Goal: Communication & Community: Answer question/provide support

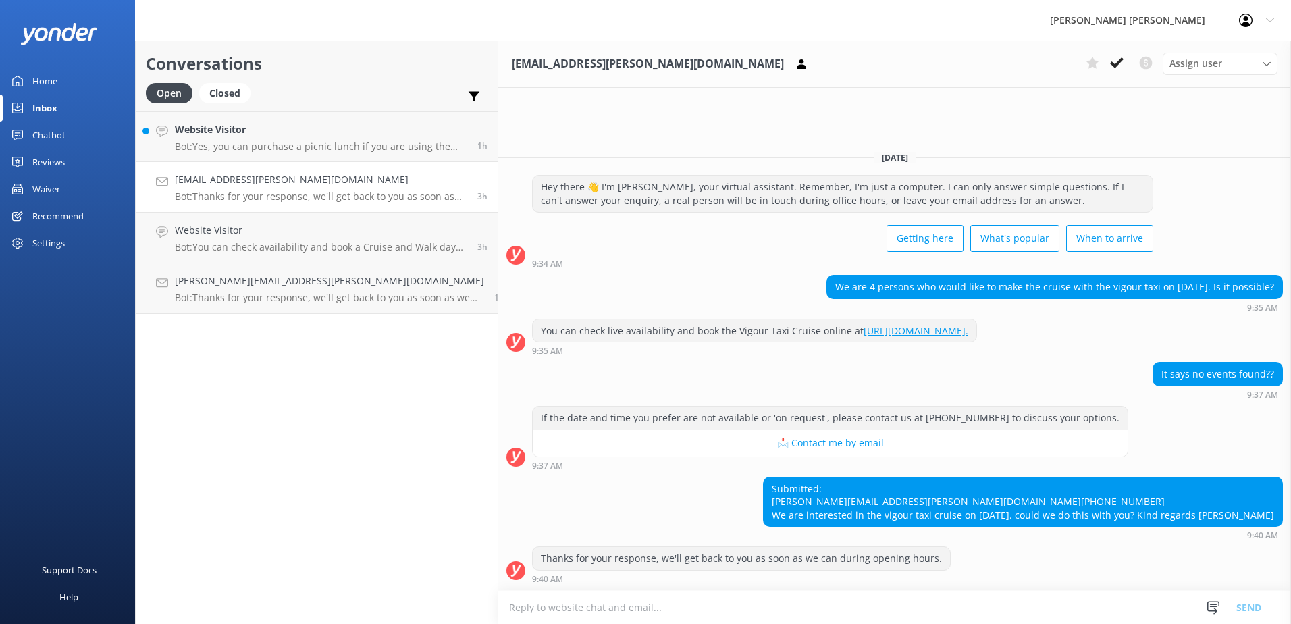
click at [238, 190] on div "[EMAIL_ADDRESS][PERSON_NAME][DOMAIN_NAME] Bot: Thanks for your response, we'll …" at bounding box center [321, 187] width 292 height 30
click at [164, 92] on div "Open" at bounding box center [169, 93] width 47 height 20
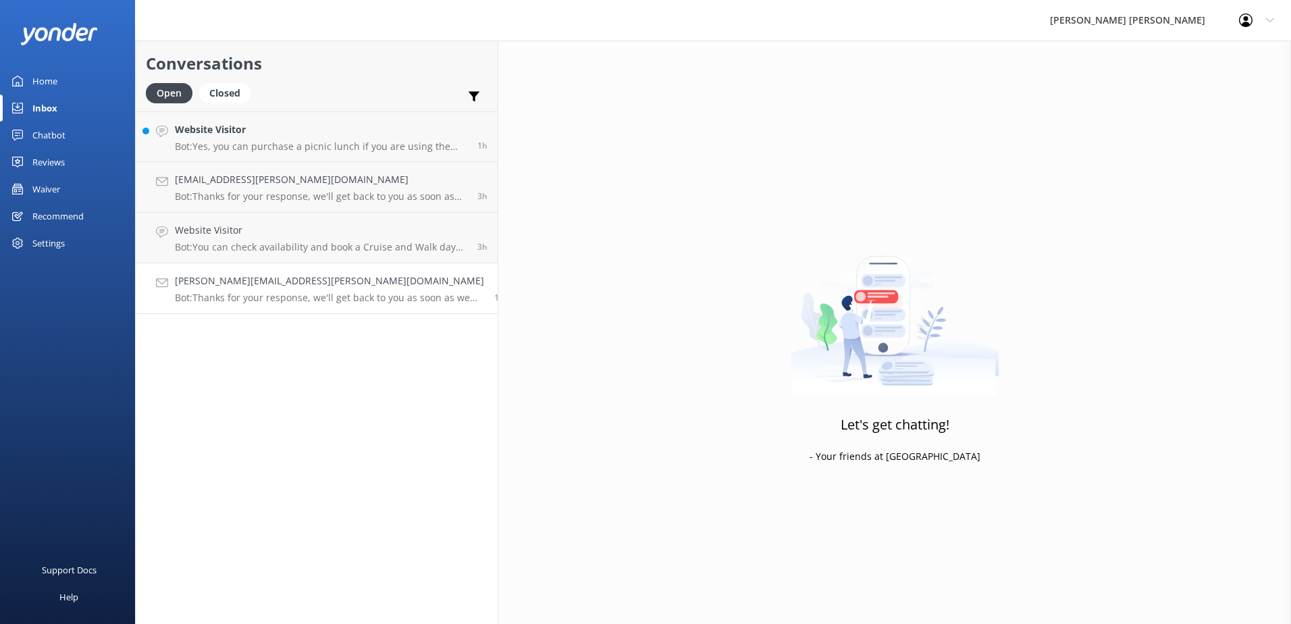
click at [250, 284] on h4 "[PERSON_NAME][EMAIL_ADDRESS][PERSON_NAME][DOMAIN_NAME]" at bounding box center [329, 280] width 309 height 15
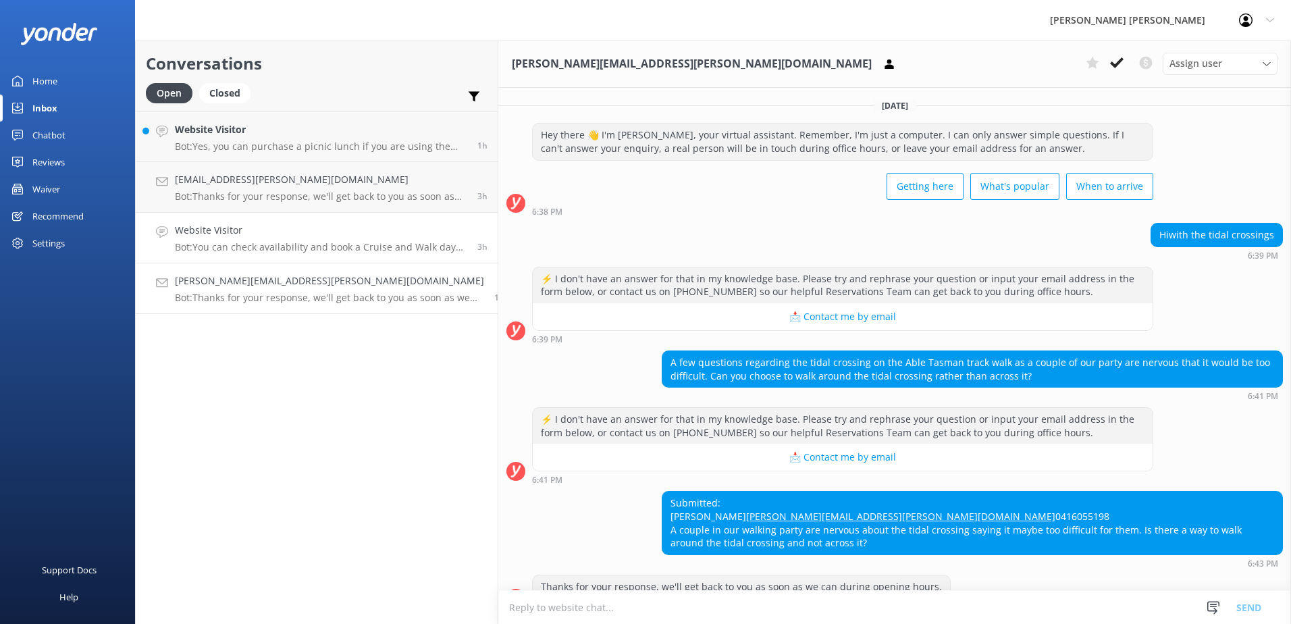
scroll to position [54, 0]
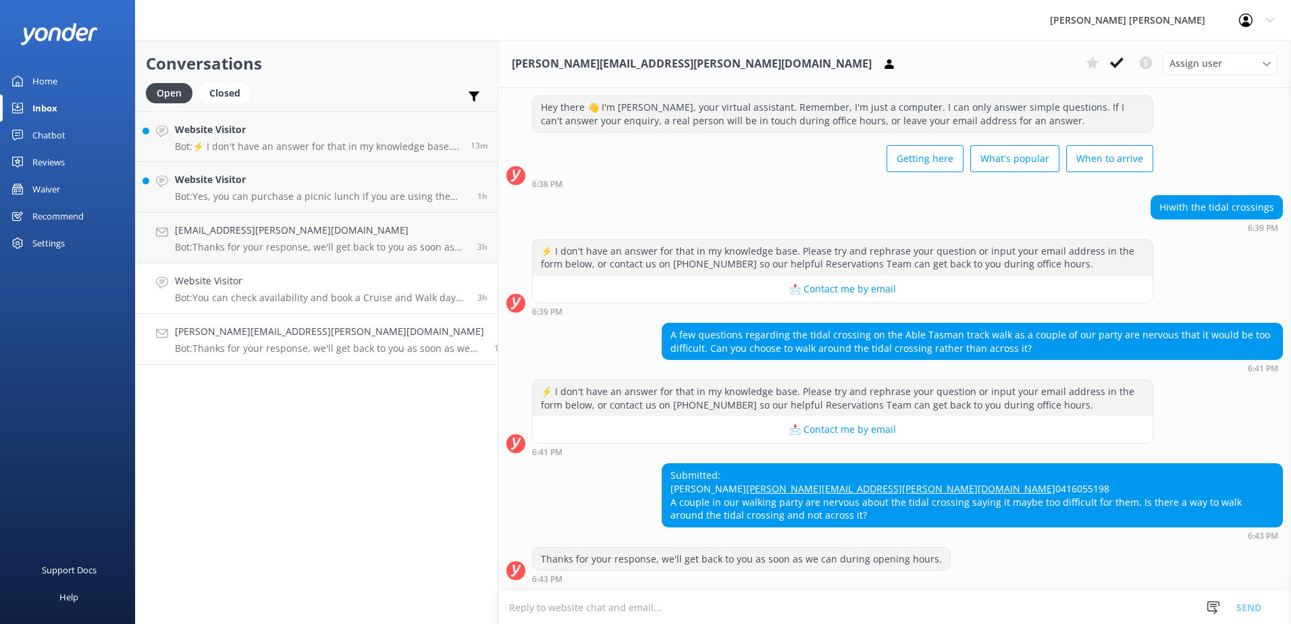
click at [290, 289] on div "Website Visitor Bot: You can check availability and book a Cruise and Walk day …" at bounding box center [321, 288] width 292 height 30
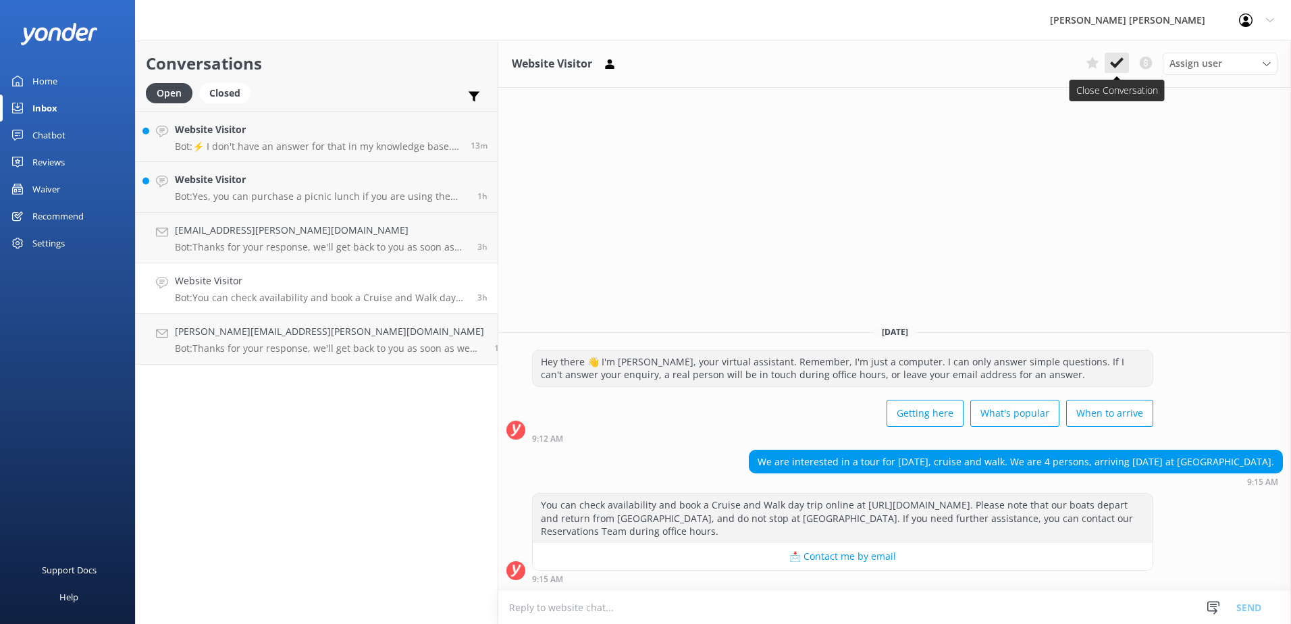
click at [1115, 63] on icon at bounding box center [1116, 62] width 13 height 13
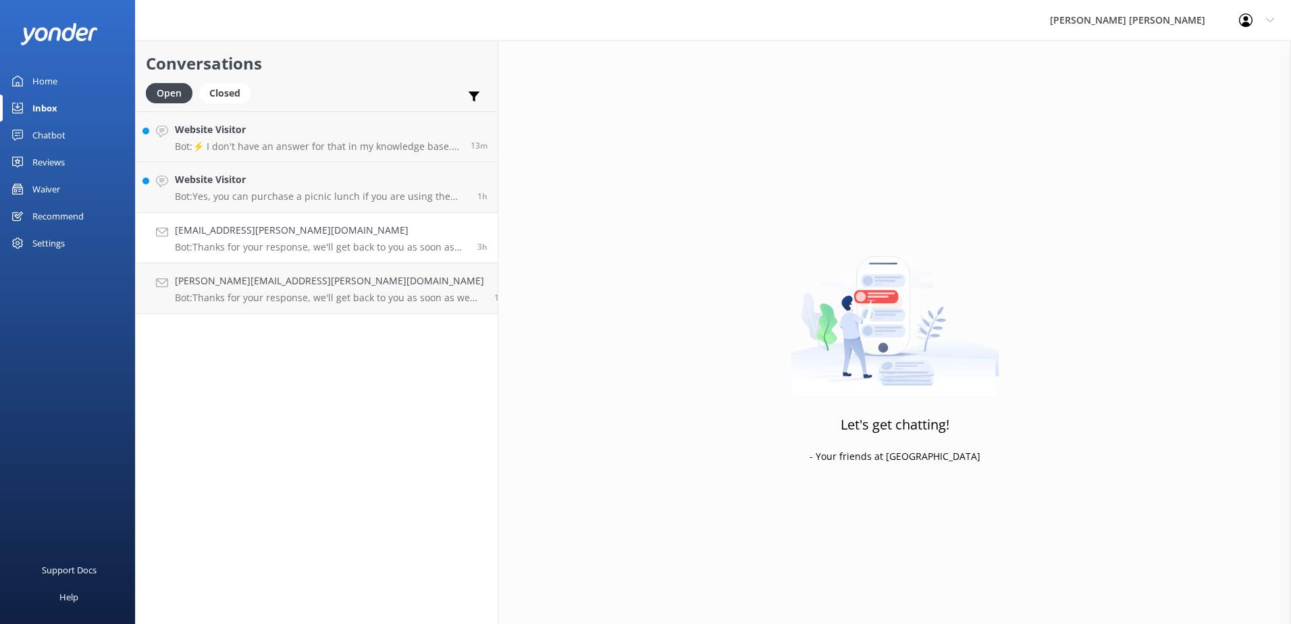
click at [264, 242] on p "Bot: Thanks for your response, we'll get back to you as soon as we can during o…" at bounding box center [321, 247] width 292 height 12
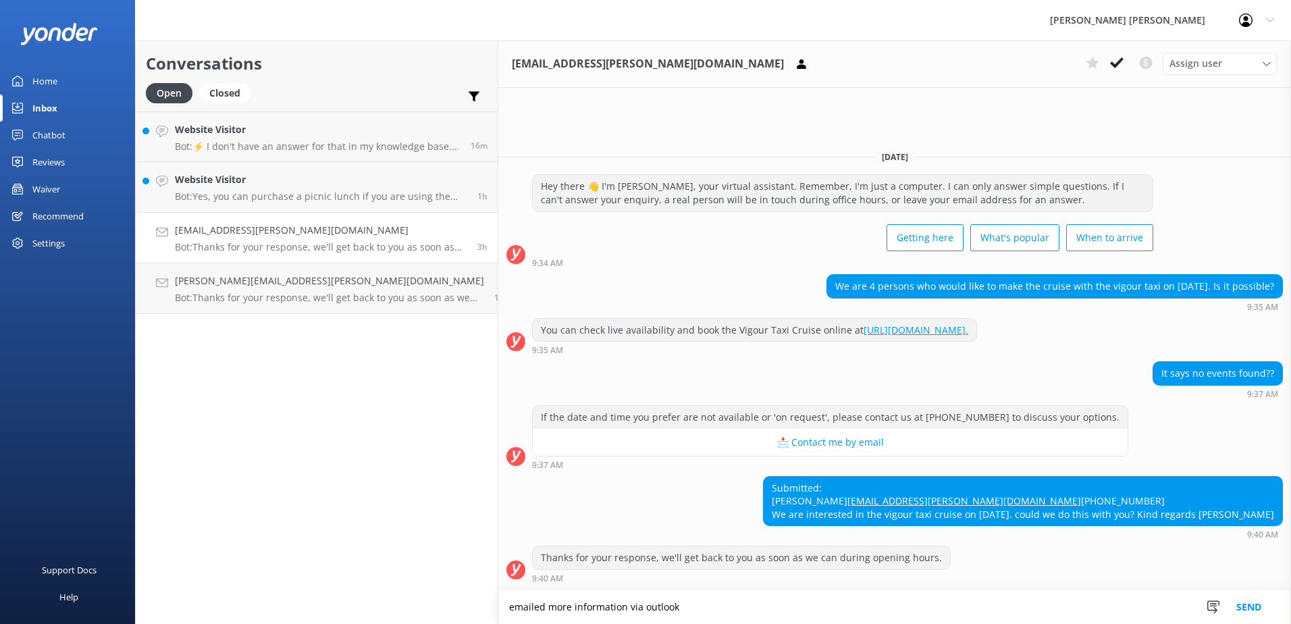
drag, startPoint x: 549, startPoint y: 611, endPoint x: 453, endPoint y: 611, distance: 96.5
click at [498, 611] on textarea "emailed more information via outlook" at bounding box center [894, 607] width 792 height 34
type textarea "emailed pax cruise and cruise and walk"
click at [1251, 607] on button "Send" at bounding box center [1248, 607] width 51 height 34
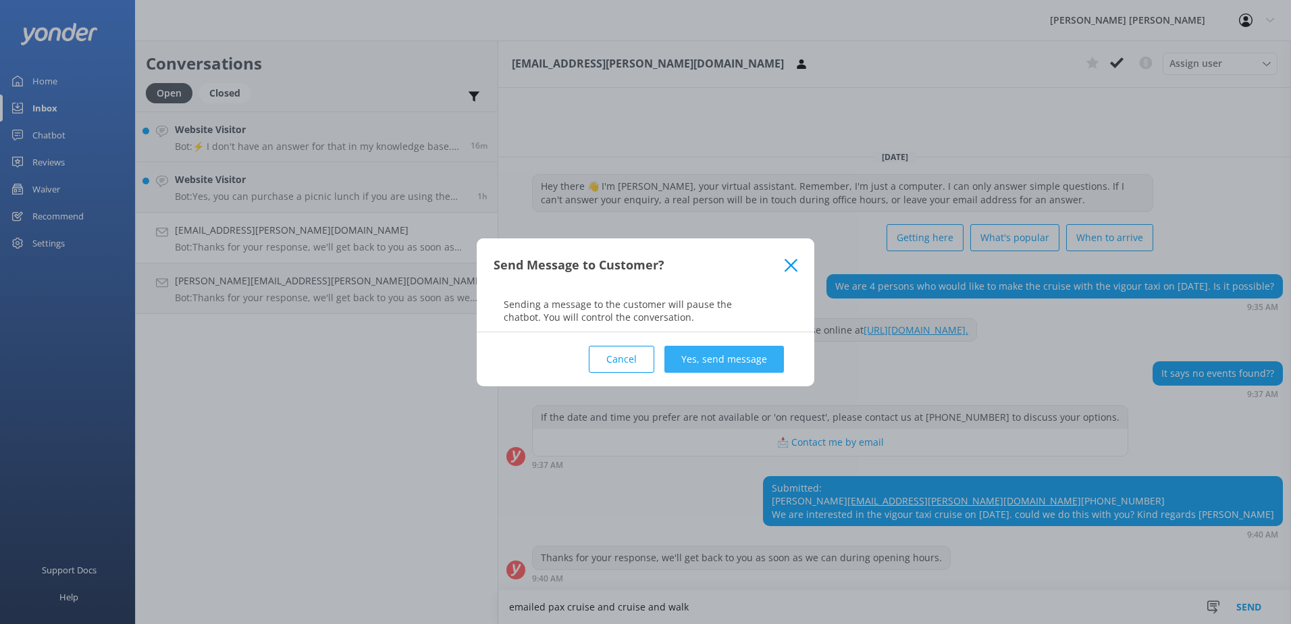
click at [726, 356] on button "Yes, send message" at bounding box center [723, 359] width 119 height 27
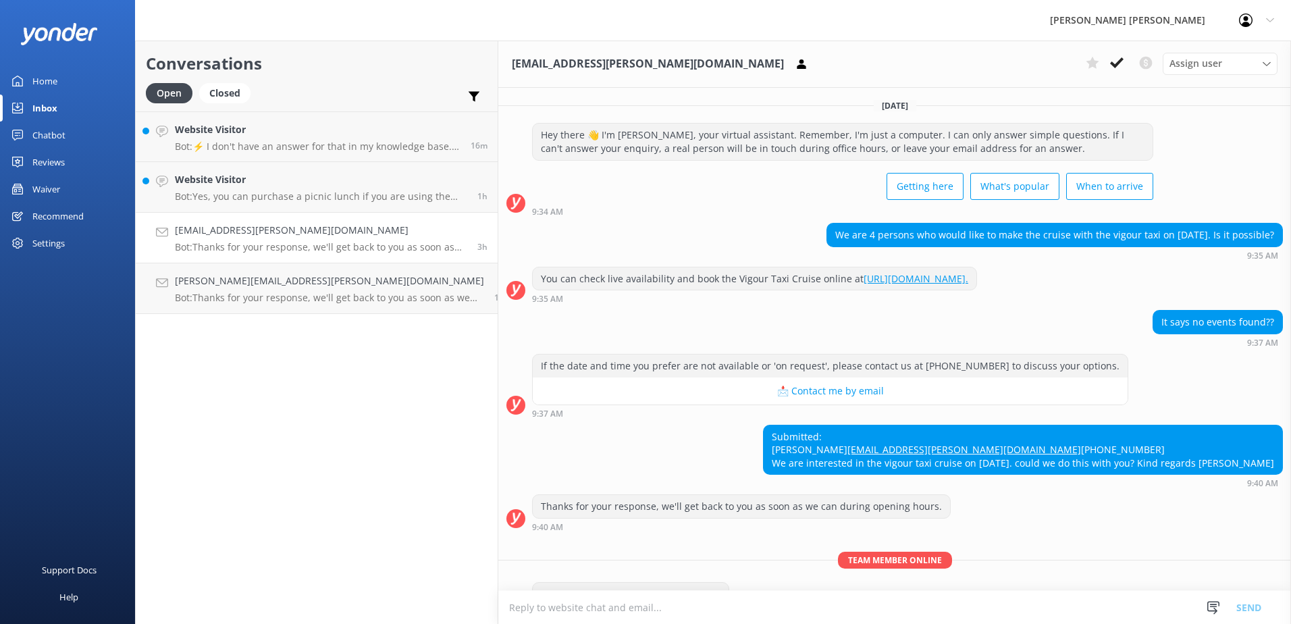
scroll to position [62, 0]
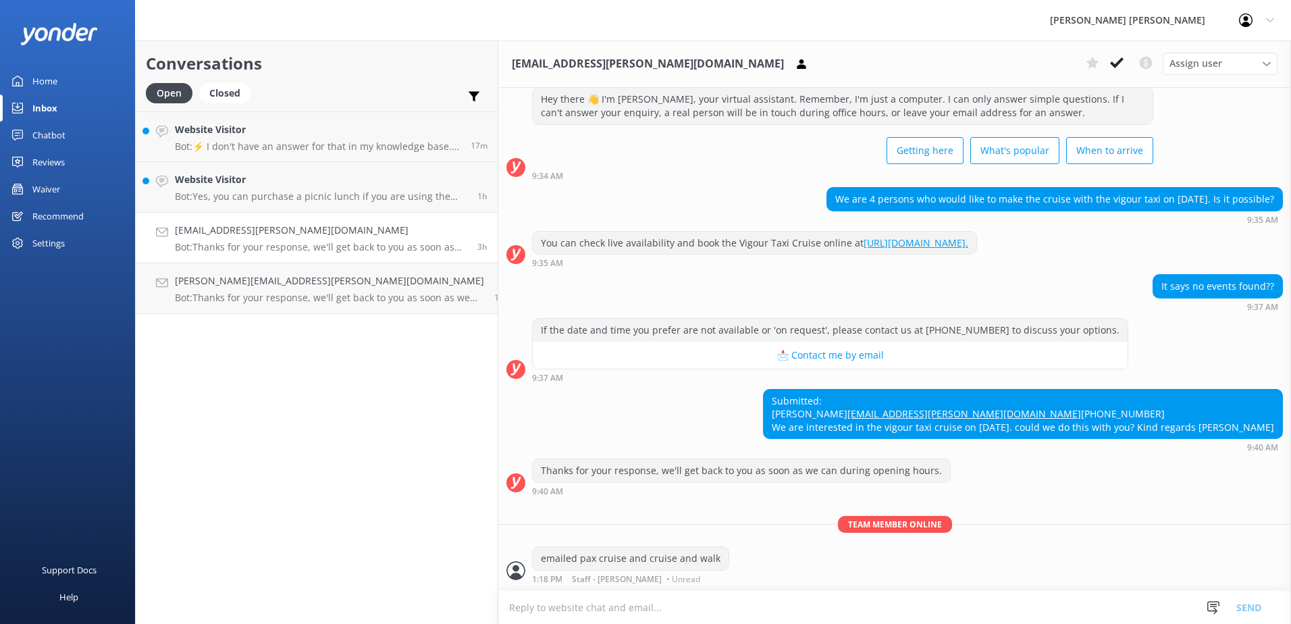
drag, startPoint x: 1118, startPoint y: 62, endPoint x: 1109, endPoint y: 76, distance: 16.1
click at [1115, 67] on use at bounding box center [1116, 62] width 13 height 11
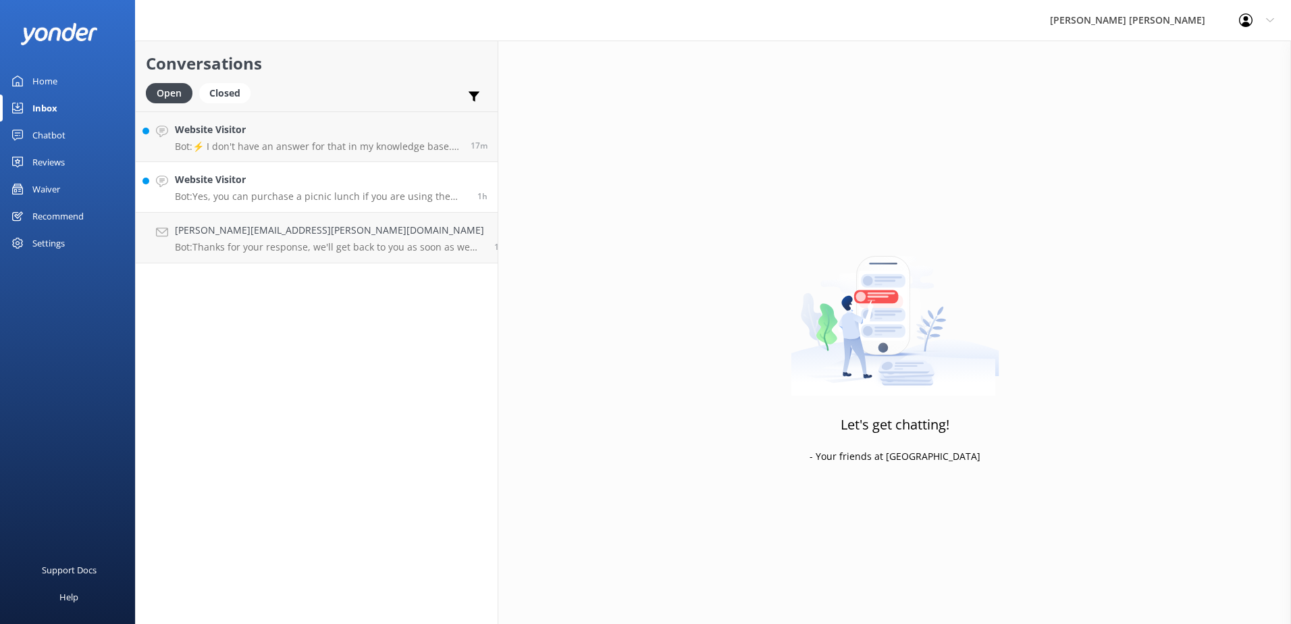
click at [191, 197] on p "Bot: Yes, you can purchase a picnic lunch if you are using the water taxi servi…" at bounding box center [321, 196] width 292 height 12
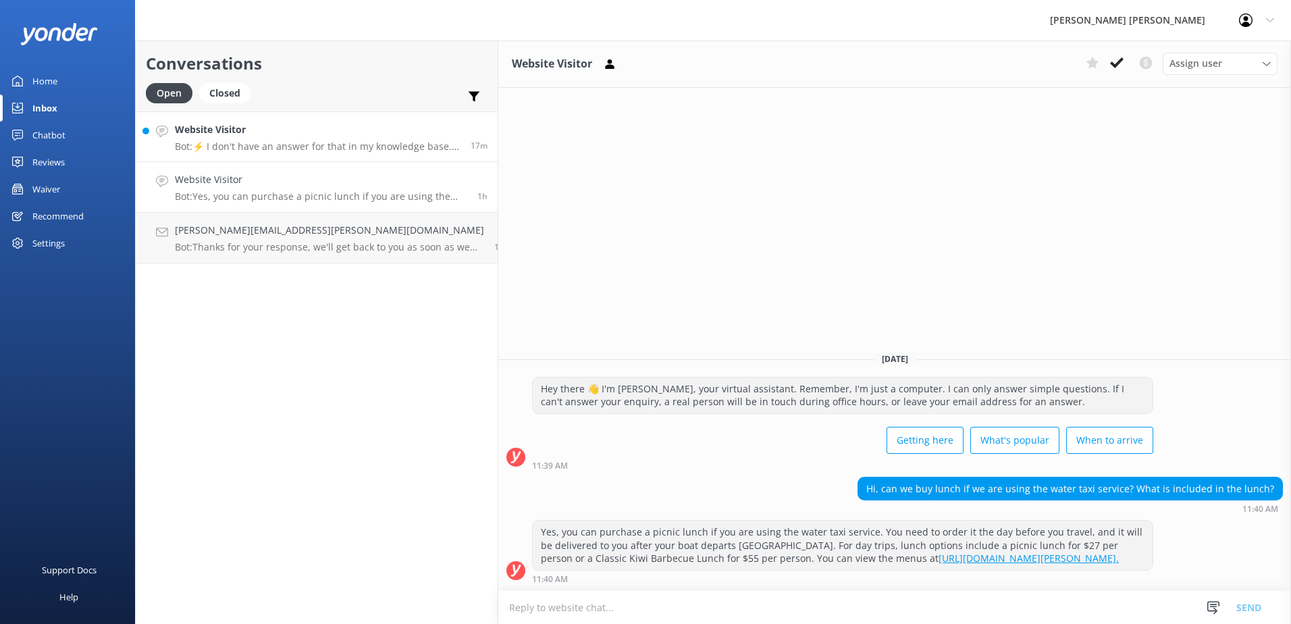
click at [265, 136] on h4 "Website Visitor" at bounding box center [318, 129] width 286 height 15
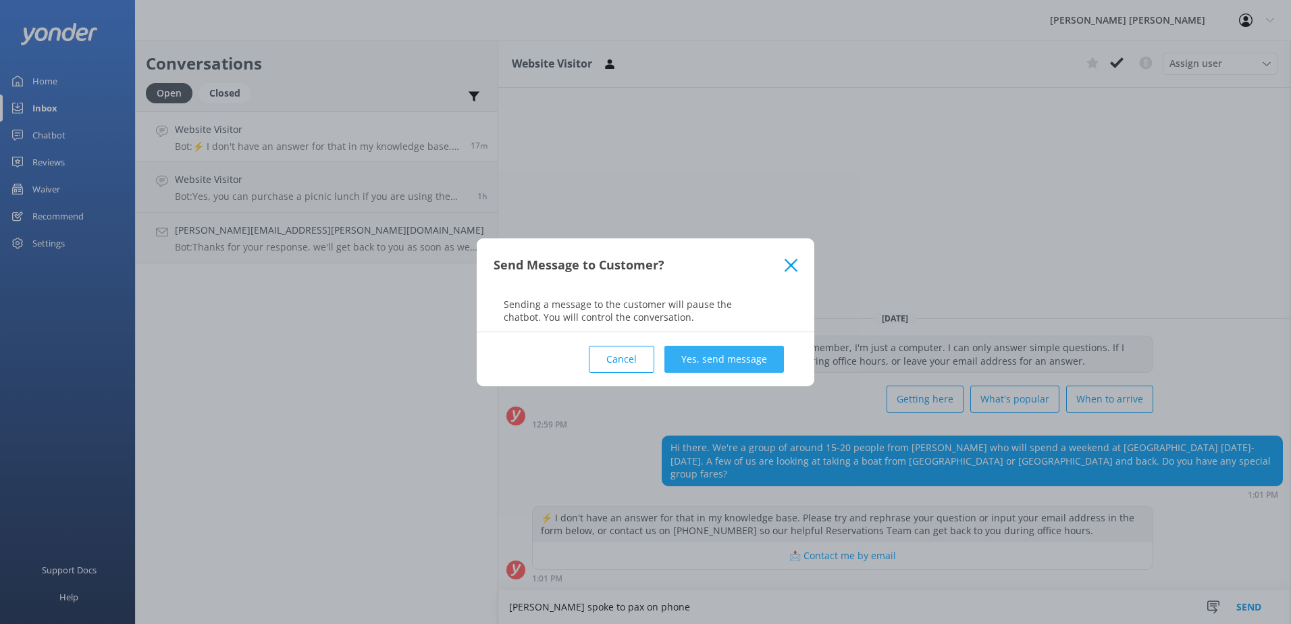
type textarea "[PERSON_NAME] spoke to pax on phone"
click at [720, 364] on button "Yes, send message" at bounding box center [723, 359] width 119 height 27
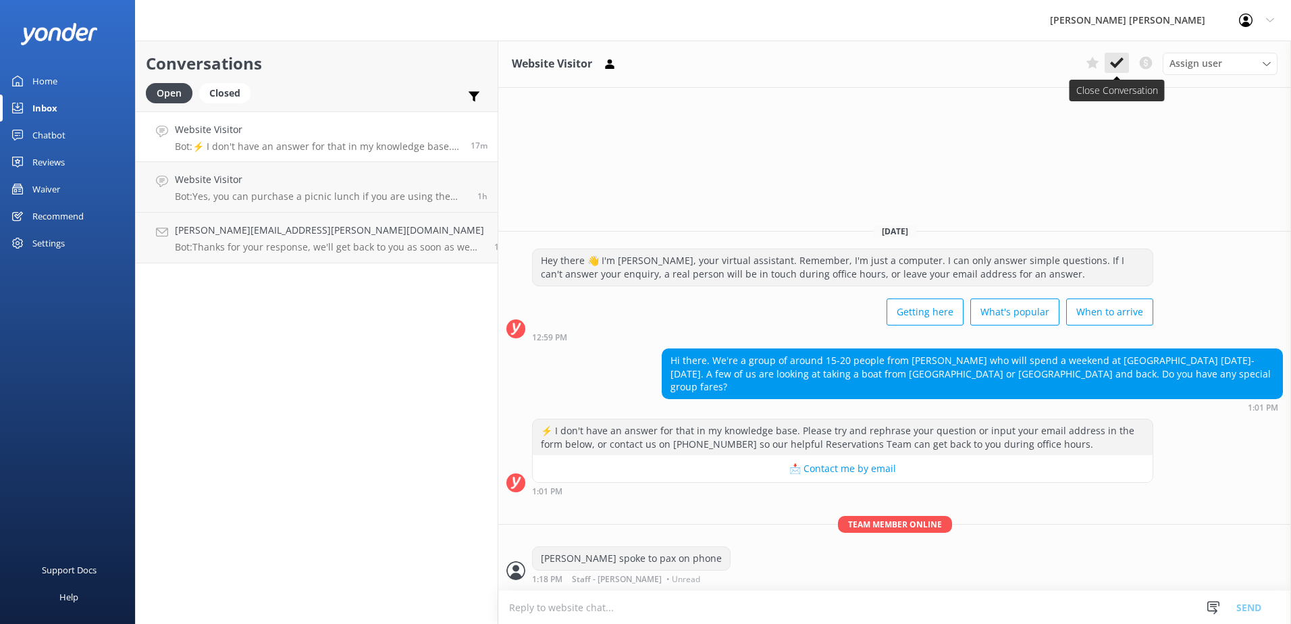
click at [1114, 59] on icon at bounding box center [1116, 62] width 13 height 13
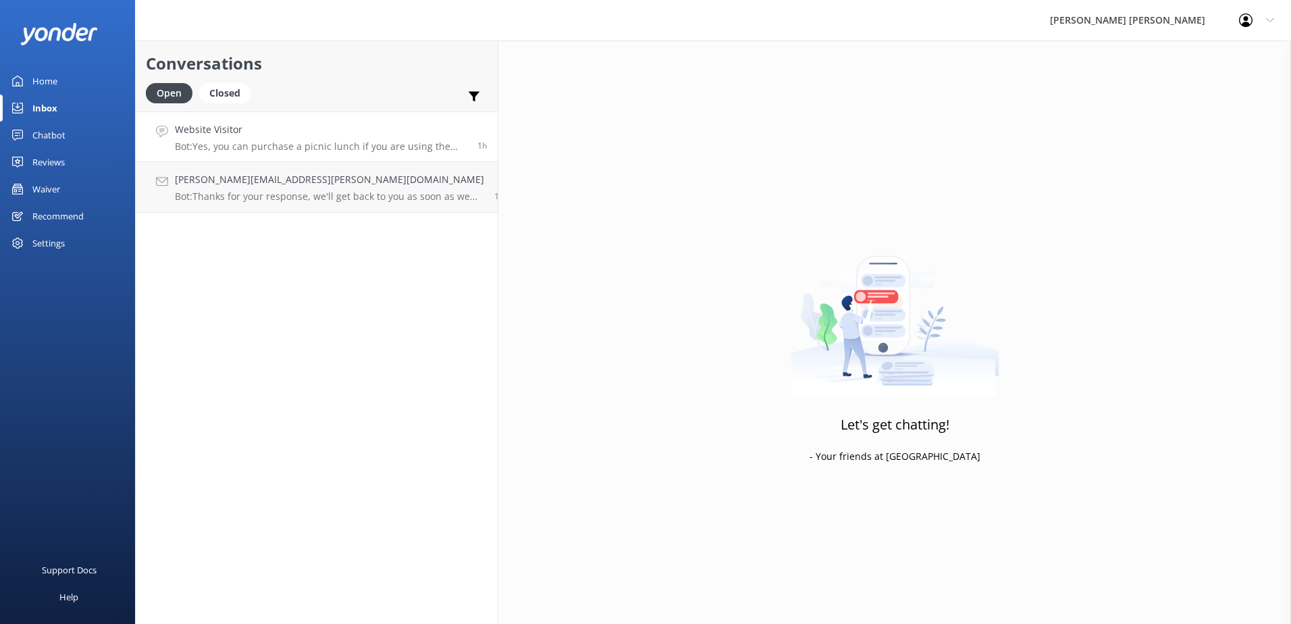
click at [229, 137] on h4 "Website Visitor" at bounding box center [321, 129] width 292 height 15
